Goal: Information Seeking & Learning: Understand process/instructions

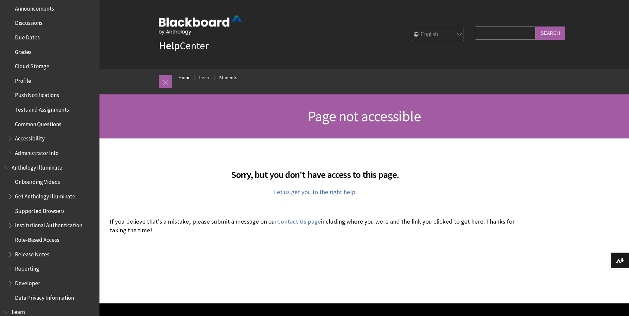
scroll to position [265, 0]
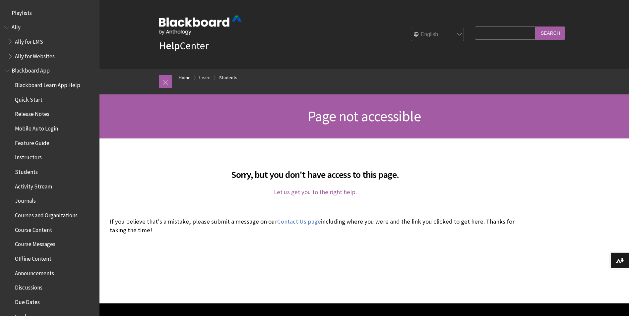
click at [304, 195] on link "Let us get you to the right help." at bounding box center [315, 192] width 83 height 8
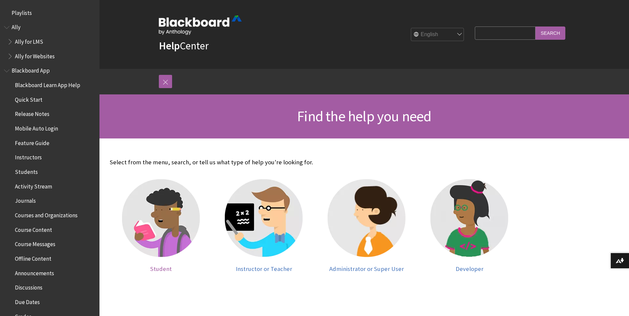
click at [144, 225] on img at bounding box center [161, 218] width 78 height 78
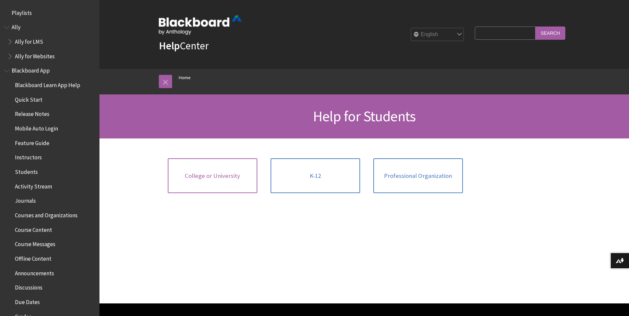
click at [228, 193] on link "College or University" at bounding box center [212, 175] width 89 height 35
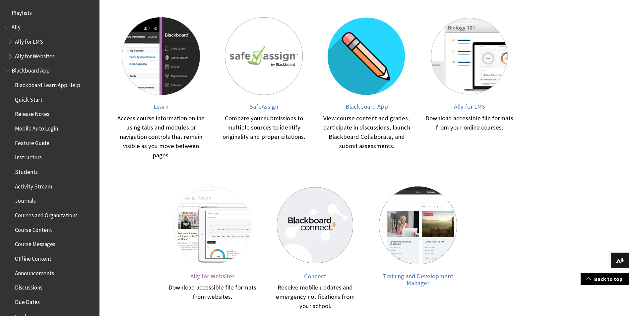
scroll to position [133, 0]
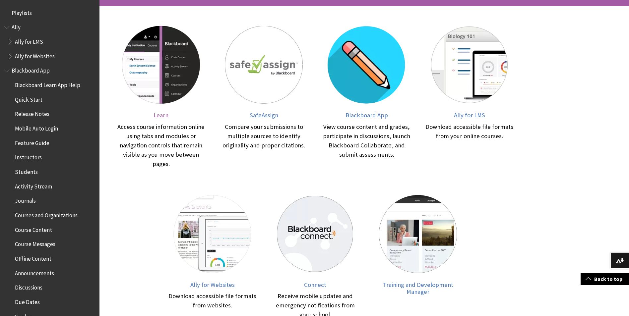
click at [161, 86] on img at bounding box center [161, 65] width 78 height 78
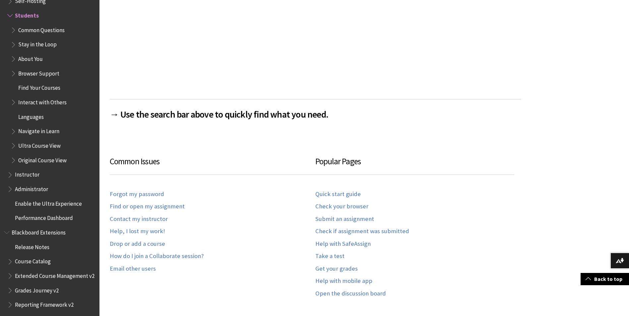
scroll to position [365, 0]
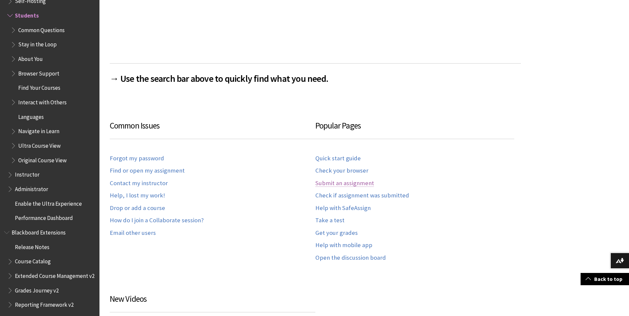
click at [337, 186] on link "Submit an assignment" at bounding box center [344, 184] width 59 height 8
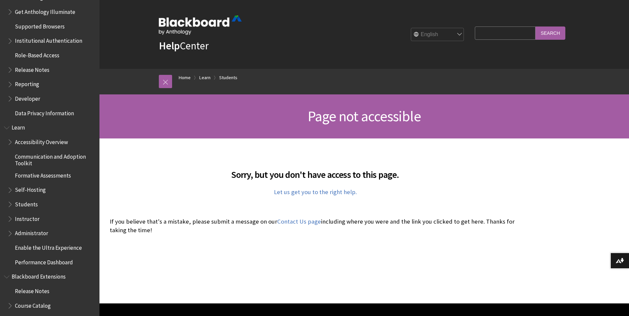
scroll to position [464, 0]
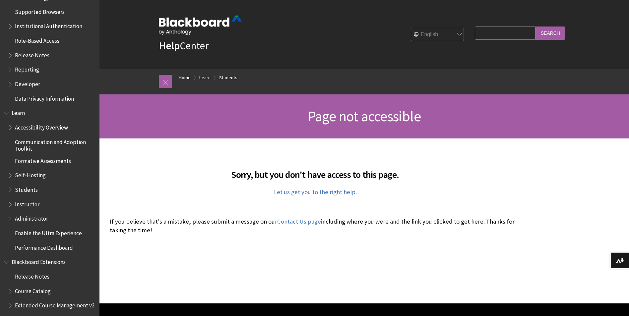
click at [32, 192] on span "Students" at bounding box center [26, 188] width 23 height 9
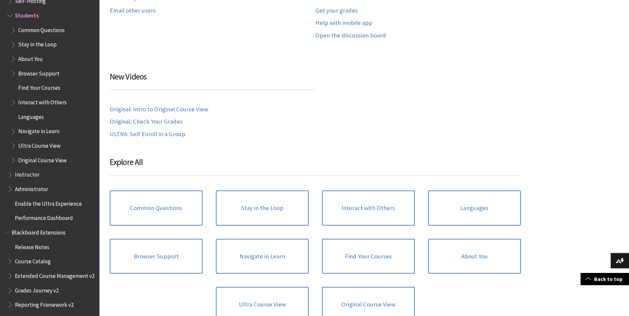
scroll to position [597, 0]
